Goal: Information Seeking & Learning: Understand process/instructions

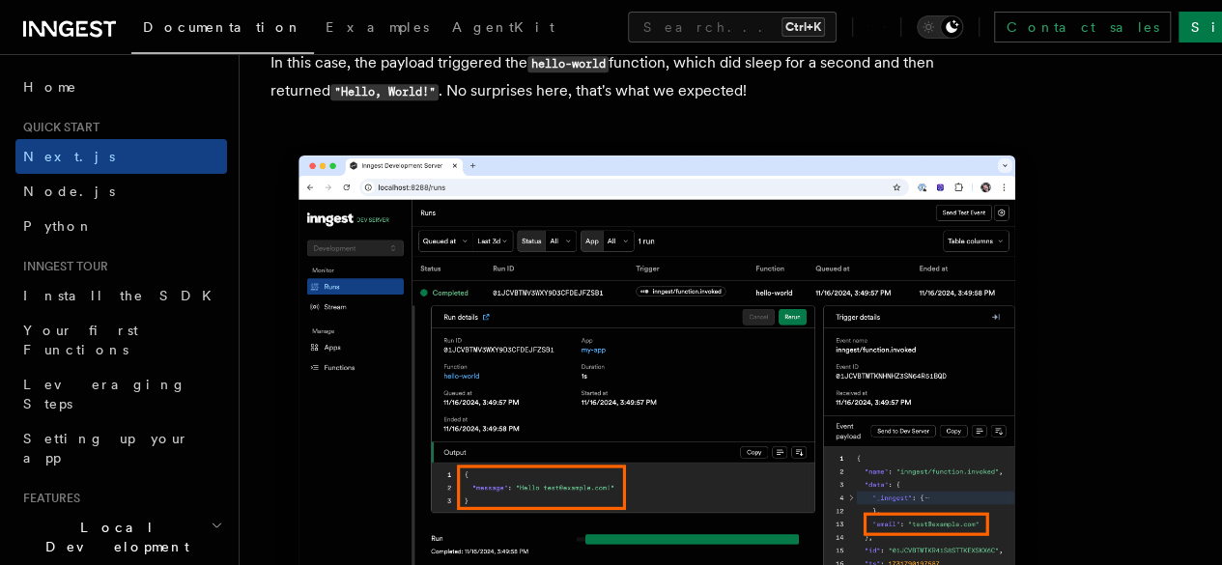
scroll to position [7856, 0]
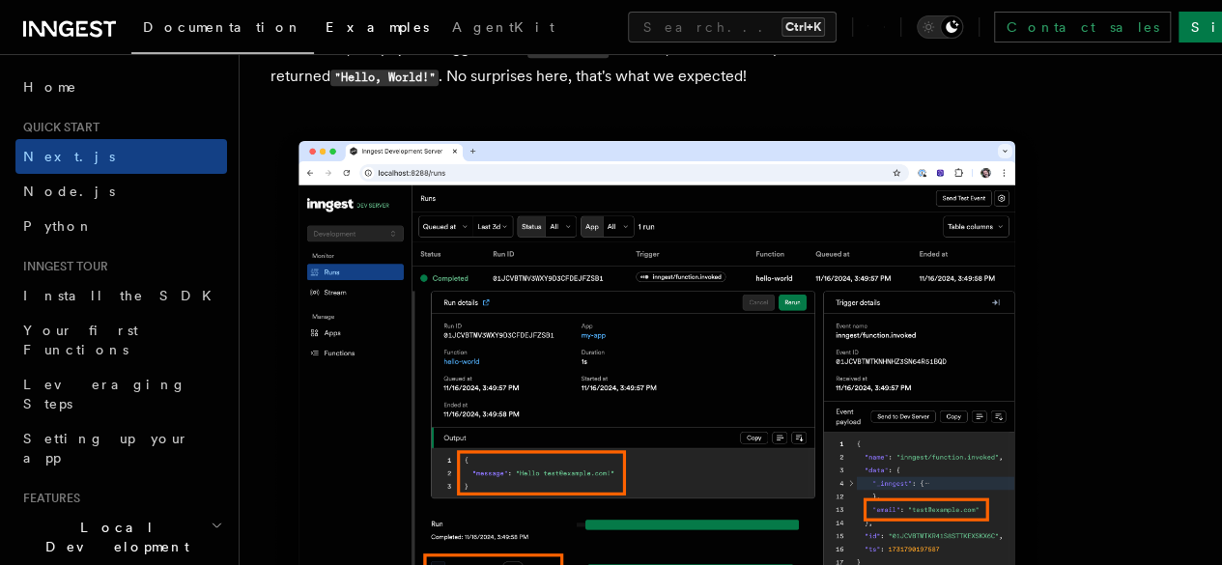
click at [326, 26] on span "Examples" at bounding box center [377, 26] width 103 height 15
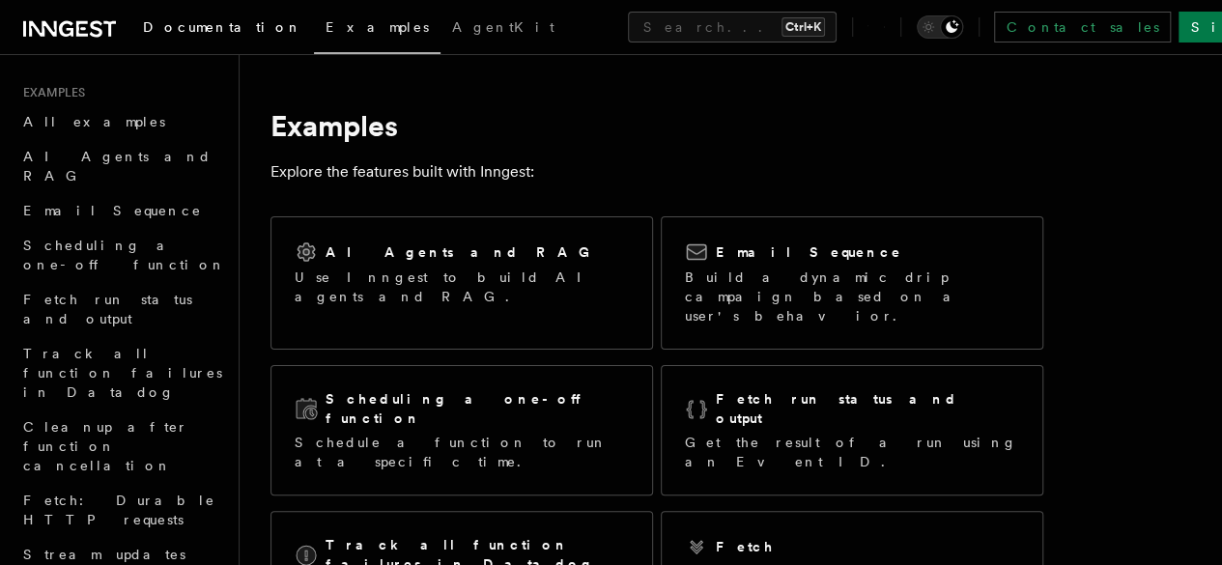
click at [215, 22] on span "Documentation" at bounding box center [222, 26] width 159 height 15
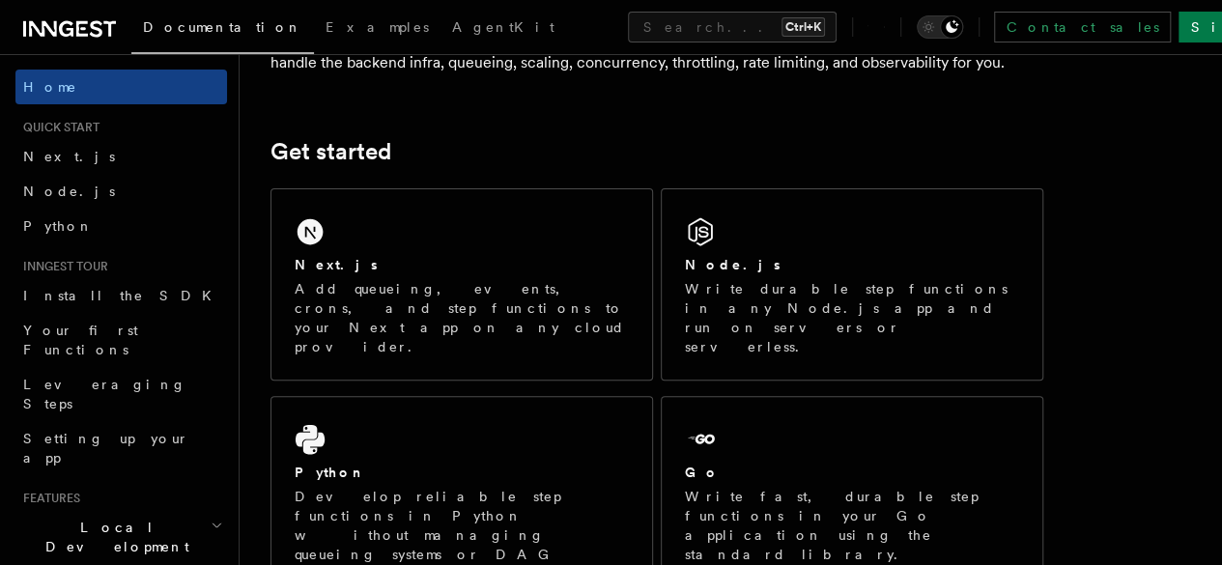
scroll to position [221, 0]
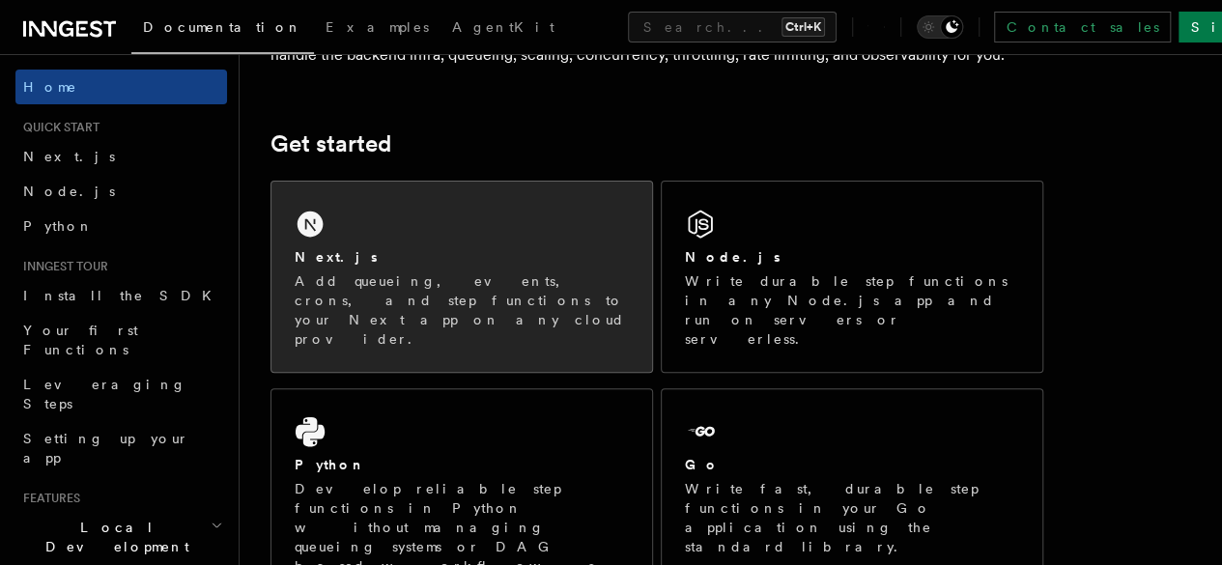
click at [417, 265] on div "Next.js Add queueing, events, crons, and step functions to your Next app on any…" at bounding box center [461, 277] width 381 height 190
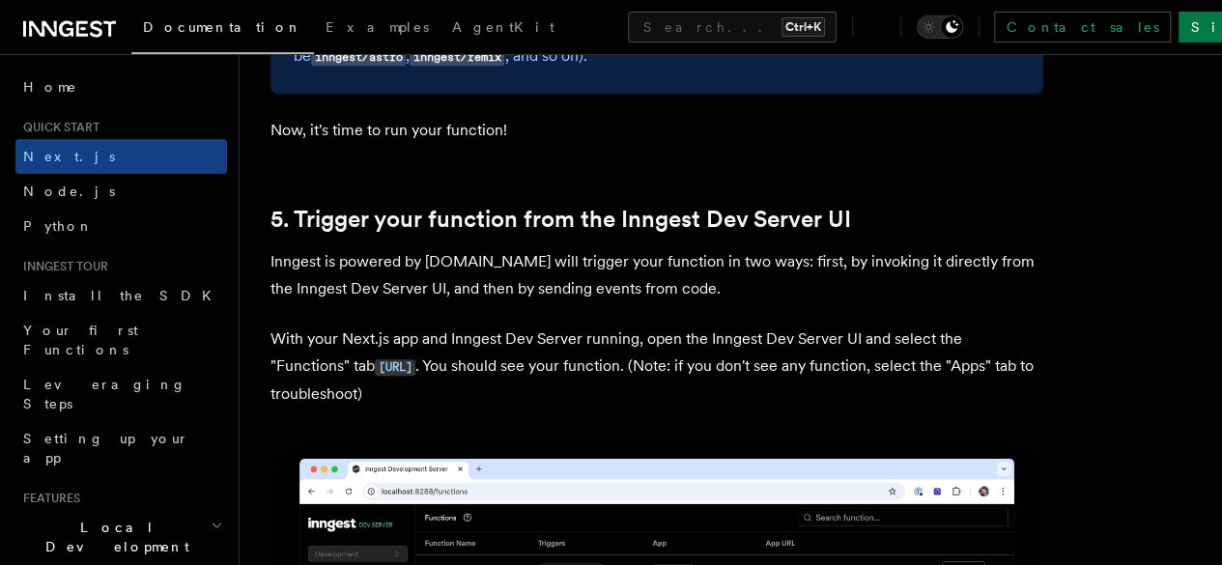
scroll to position [4345, 0]
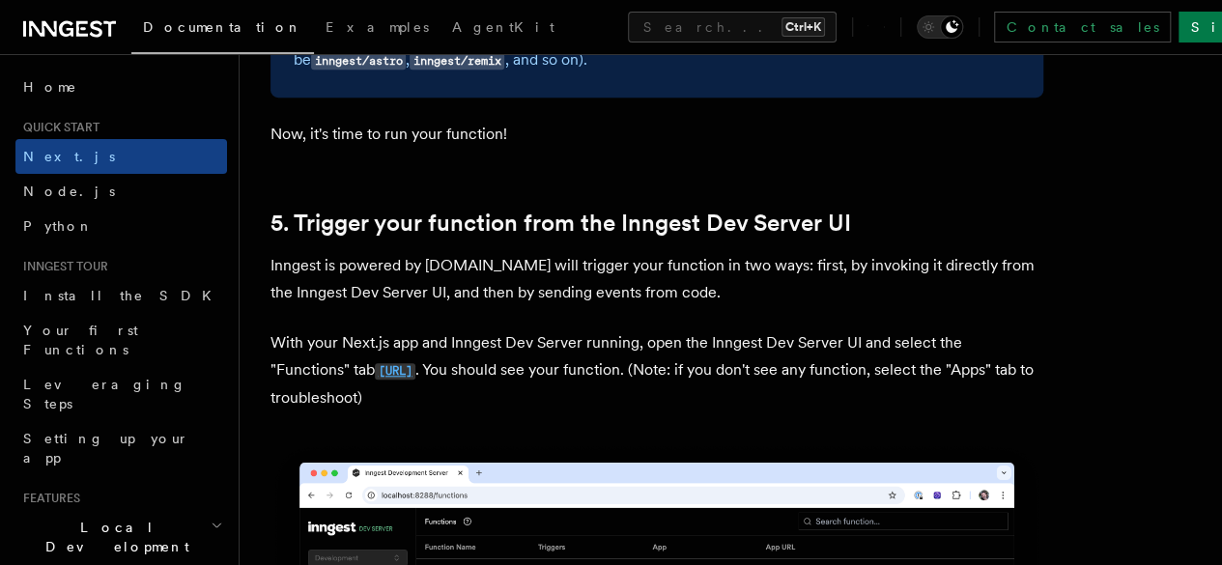
click at [415, 363] on code "[URL]" at bounding box center [395, 371] width 41 height 16
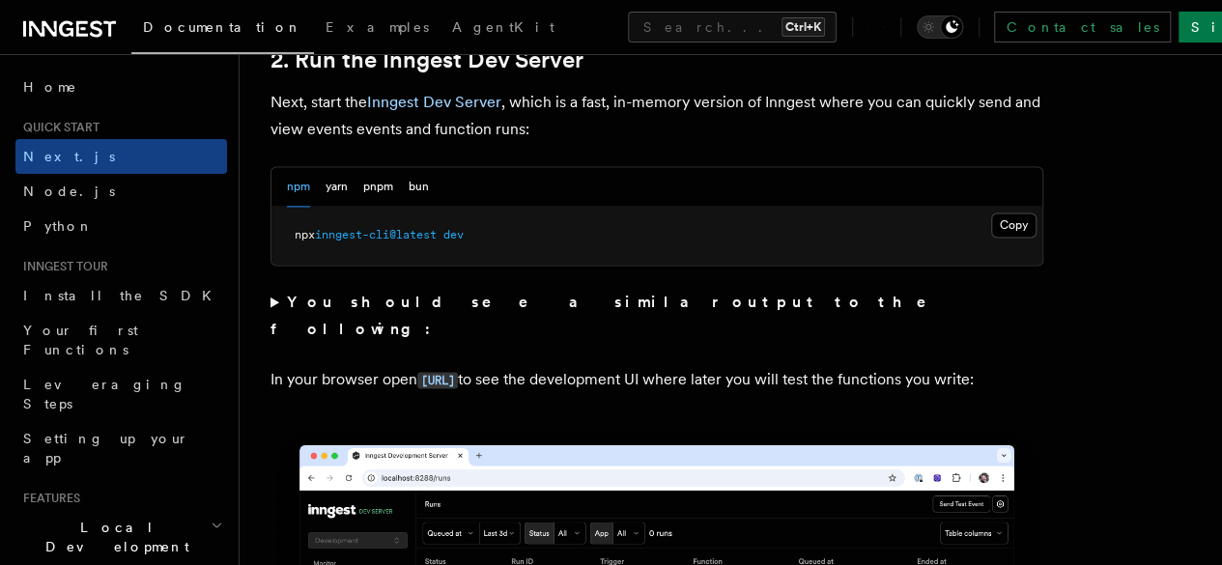
scroll to position [1386, 0]
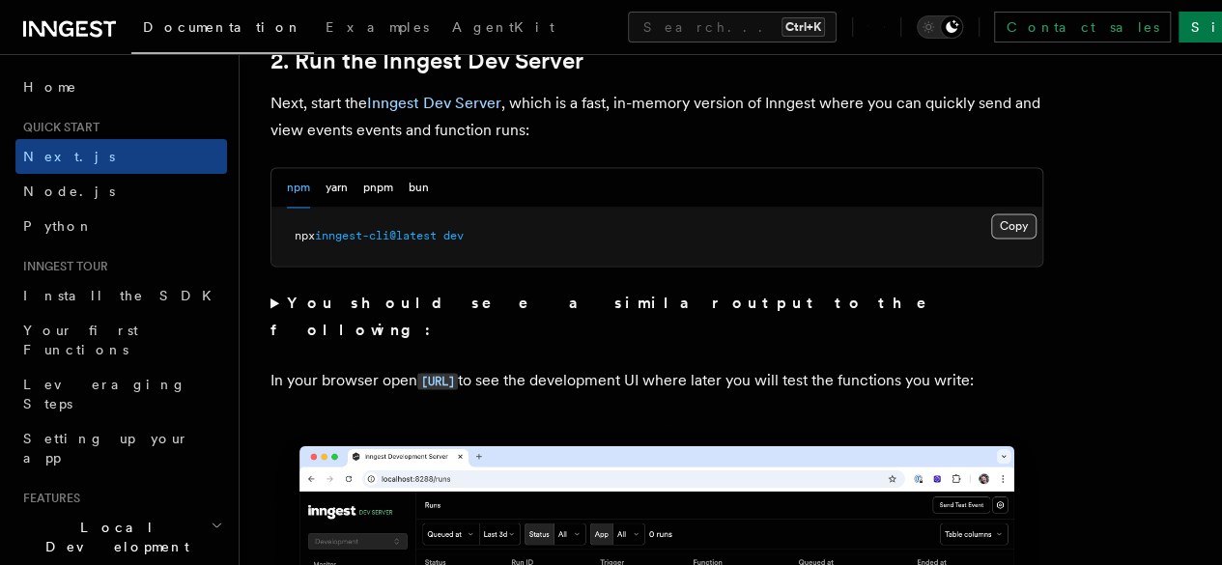
click at [991, 239] on button "Copy Copied" at bounding box center [1013, 225] width 45 height 25
click at [458, 371] on link "[URL]" at bounding box center [437, 380] width 41 height 18
